Goal: Ask a question: Seek information or help from site administrators or community

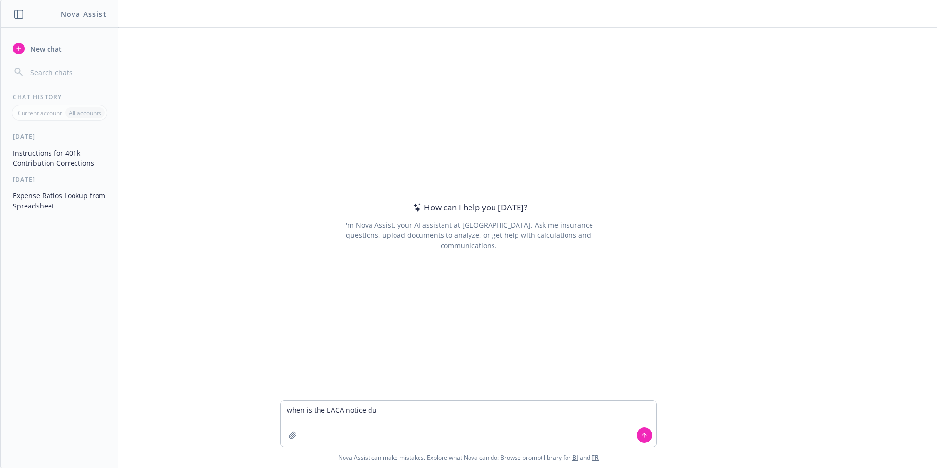
type textarea "when is the EACA notice due"
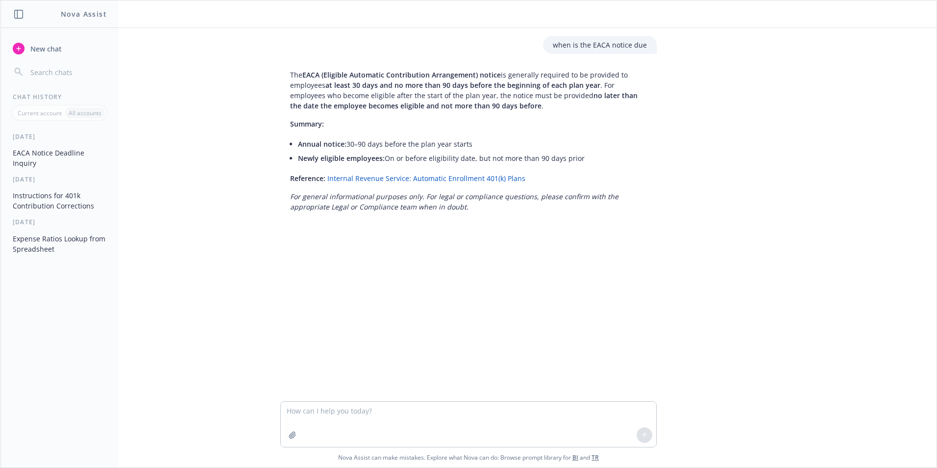
click at [440, 178] on link "Internal Revenue Service: Automatic Enrollment 401(k) Plans" at bounding box center [426, 177] width 198 height 9
click at [385, 415] on textarea at bounding box center [468, 423] width 375 height 45
type textarea "can you give me a link from the IRS website that explicitly states when the EAC…"
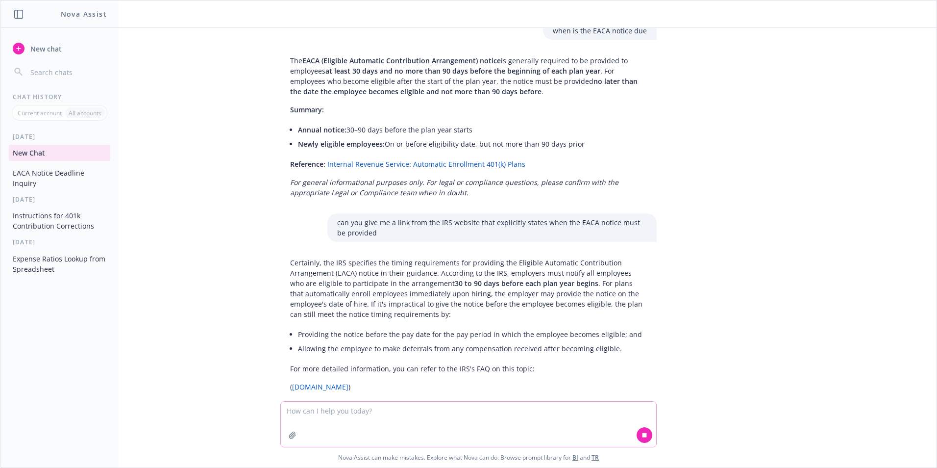
scroll to position [32, 0]
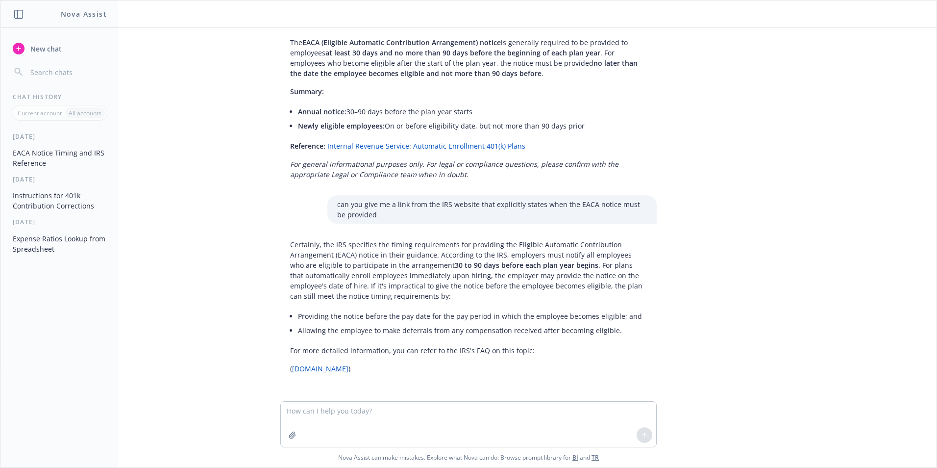
click at [296, 369] on link "[DOMAIN_NAME]" at bounding box center [320, 368] width 56 height 9
drag, startPoint x: 311, startPoint y: 412, endPoint x: 297, endPoint y: 414, distance: 13.3
click at [311, 412] on textarea at bounding box center [468, 423] width 375 height 45
paste textarea "Hi [PERSON_NAME], Quick point of clafification – the EACA notice needs to be pr…"
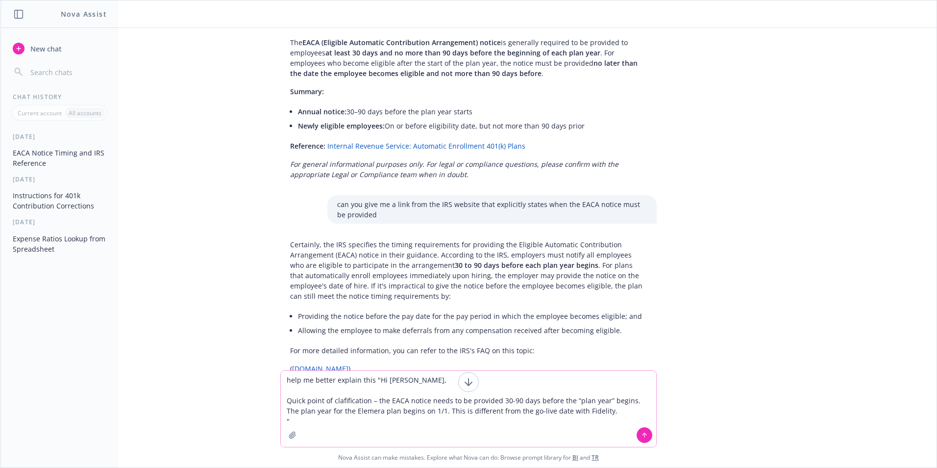
click at [372, 378] on textarea "help me better explain this "Hi [PERSON_NAME], Quick point of clafification – t…" at bounding box center [468, 408] width 375 height 76
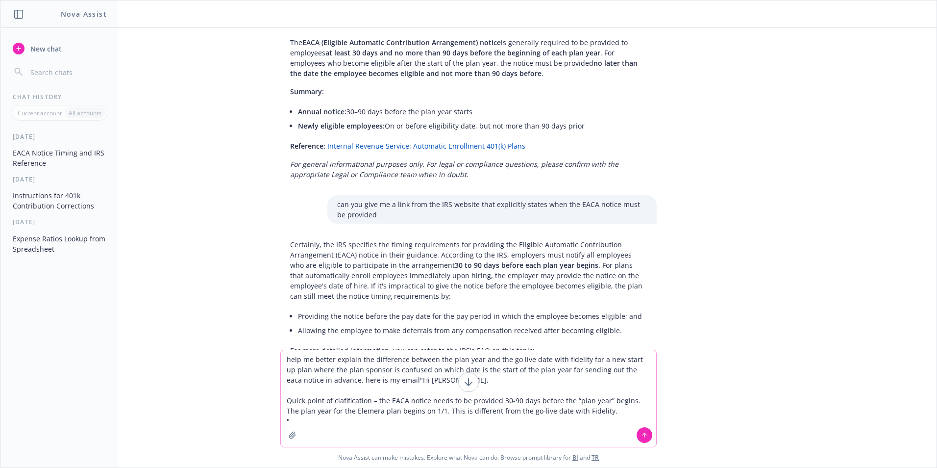
type textarea "help me better explain the difference between the plan year and the go live dat…"
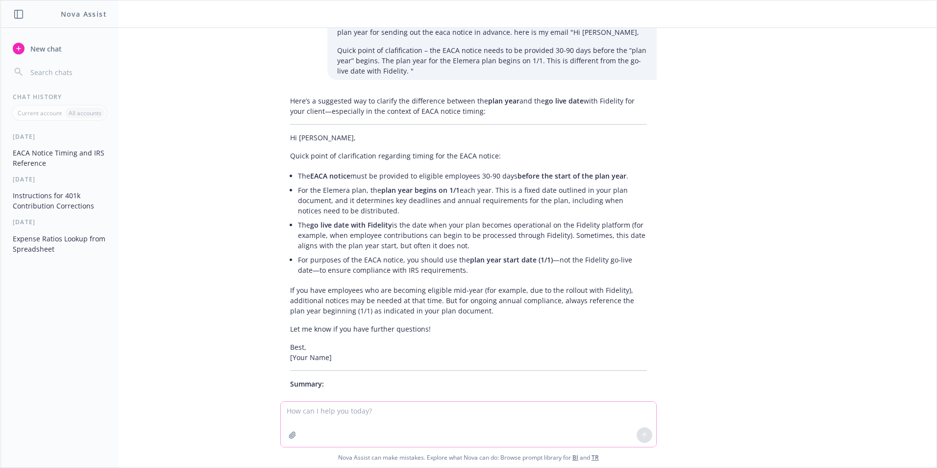
scroll to position [411, 0]
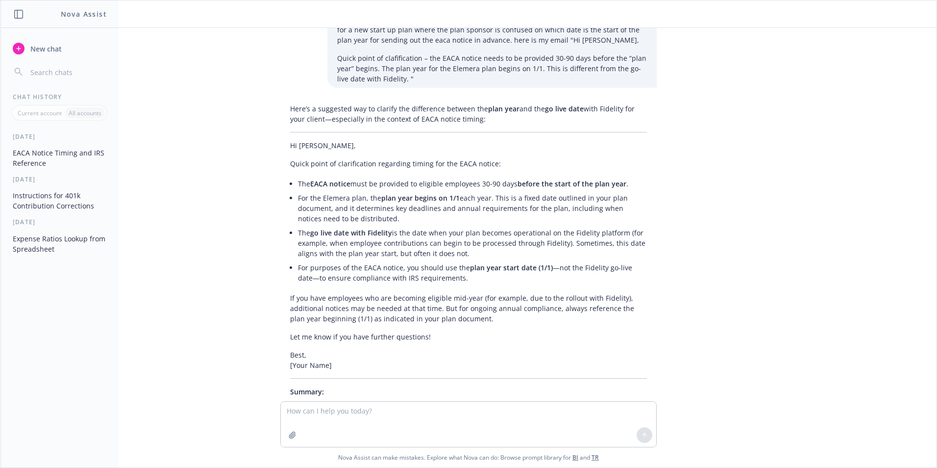
click at [333, 221] on li "For the Elemera plan, the plan year begins on 1/1 each year. This is a fixed da…" at bounding box center [472, 208] width 349 height 35
drag, startPoint x: 374, startPoint y: 219, endPoint x: 297, endPoint y: 197, distance: 79.6
click at [298, 197] on li "For the Elemera plan, the plan year begins on 1/1 each year. This is a fixed da…" at bounding box center [472, 208] width 349 height 35
drag, startPoint x: 297, startPoint y: 197, endPoint x: 358, endPoint y: 213, distance: 62.9
click at [358, 213] on li "For the Elemera plan, the plan year begins on 1/1 each year. This is a fixed da…" at bounding box center [472, 208] width 349 height 35
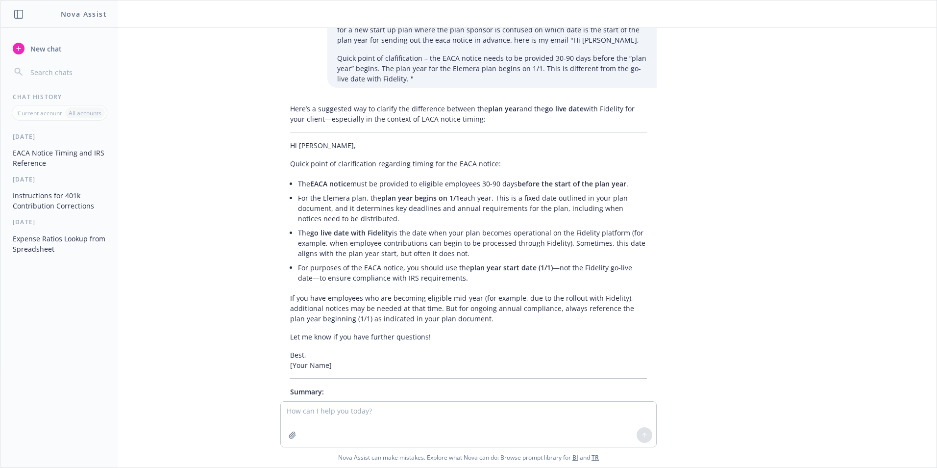
click at [298, 199] on li "For the Elemera plan, the plan year begins on 1/1 each year. This is a fixed da…" at bounding box center [472, 208] width 349 height 35
drag, startPoint x: 291, startPoint y: 197, endPoint x: 483, endPoint y: 200, distance: 192.1
click at [483, 200] on li "For the Elemera plan, the plan year begins on 1/1 each year. This is a fixed da…" at bounding box center [472, 208] width 349 height 35
copy li "For the Elemera plan, the plan year begins on 1/1 each year"
drag, startPoint x: 485, startPoint y: 194, endPoint x: 395, endPoint y: 221, distance: 93.6
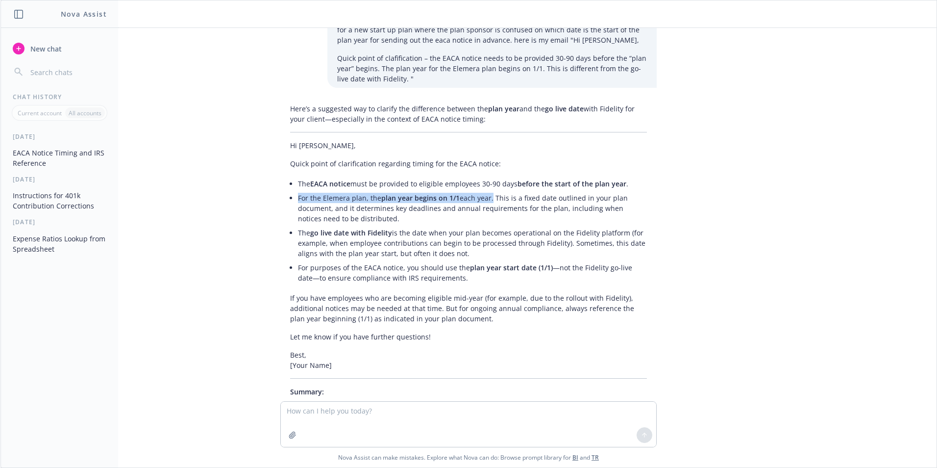
click at [395, 221] on li "For the Elemera plan, the plan year begins on 1/1 each year. This is a fixed da…" at bounding box center [472, 208] width 349 height 35
copy li "This is a fixed date outlined in your plan document, and it determines key dead…"
drag, startPoint x: 460, startPoint y: 252, endPoint x: 290, endPoint y: 232, distance: 171.2
click at [290, 232] on div "Here’s a suggested way to clarify the difference between the plan year and the …" at bounding box center [468, 287] width 376 height 376
copy li "The go live date with Fidelity is the date when your plan becomes operational o…"
